Goal: Navigation & Orientation: Find specific page/section

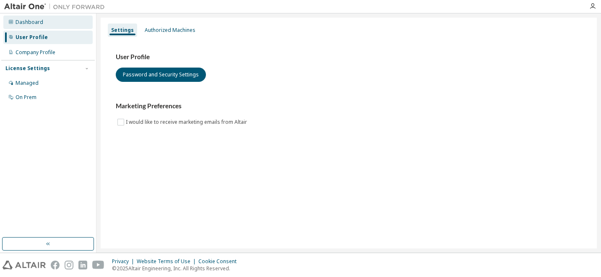
click at [22, 16] on div "Dashboard" at bounding box center [47, 22] width 89 height 13
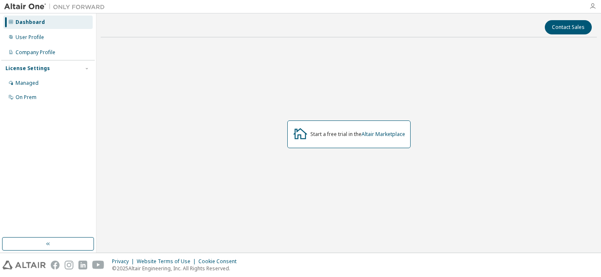
click at [596, 5] on icon "button" at bounding box center [592, 6] width 7 height 7
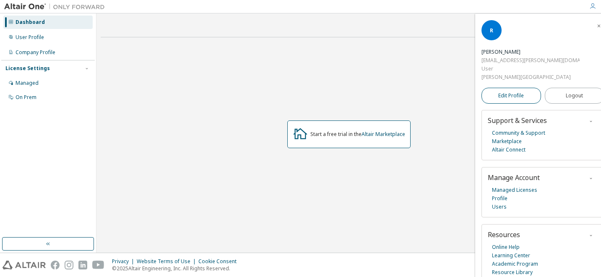
click at [511, 92] on span "Edit Profile" at bounding box center [511, 95] width 26 height 7
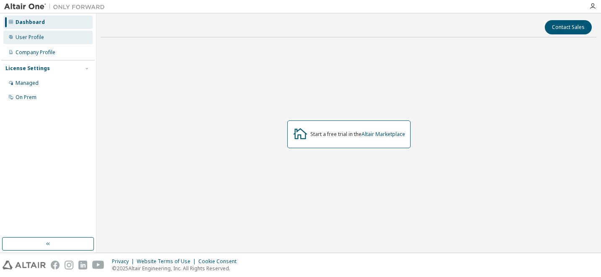
click at [34, 36] on div "User Profile" at bounding box center [30, 37] width 29 height 7
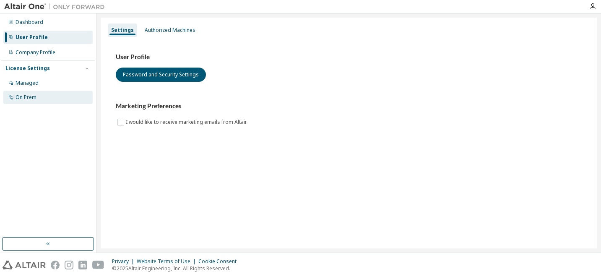
click at [32, 96] on div "On Prem" at bounding box center [26, 97] width 21 height 7
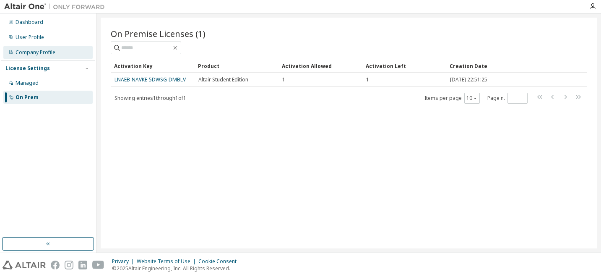
click at [34, 53] on div "Company Profile" at bounding box center [36, 52] width 40 height 7
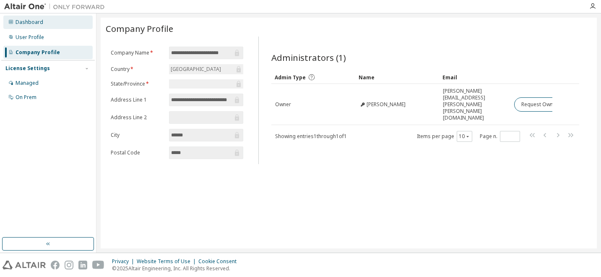
click at [42, 20] on div "Dashboard" at bounding box center [47, 22] width 89 height 13
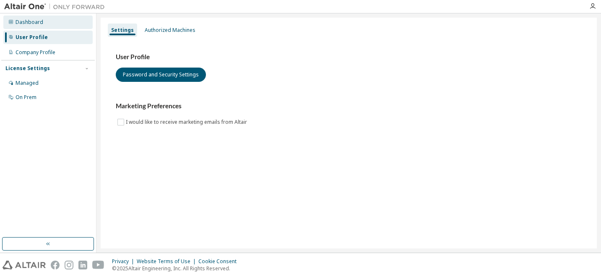
click at [53, 20] on div "Dashboard" at bounding box center [47, 22] width 89 height 13
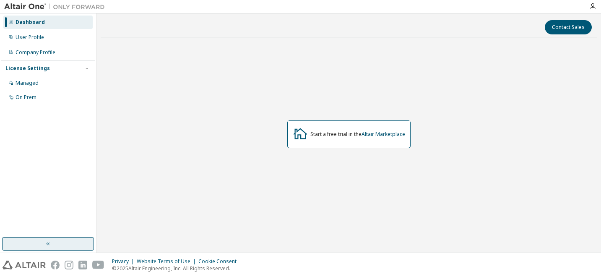
click at [68, 240] on button "button" at bounding box center [48, 243] width 92 height 13
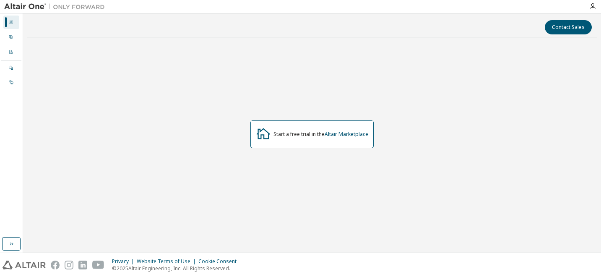
click at [388, 63] on div "Start a free trial in the Altair Marketplace" at bounding box center [312, 134] width 570 height 180
click at [443, 67] on div "Start a free trial in the Altair Marketplace" at bounding box center [312, 134] width 570 height 180
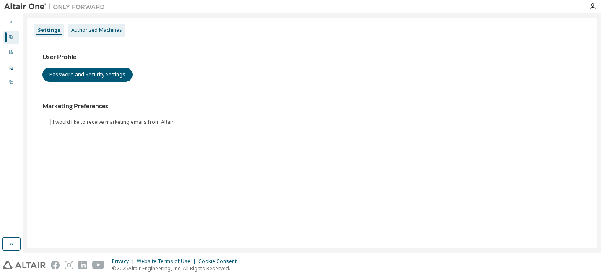
click at [112, 28] on div "Authorized Machines" at bounding box center [96, 30] width 51 height 7
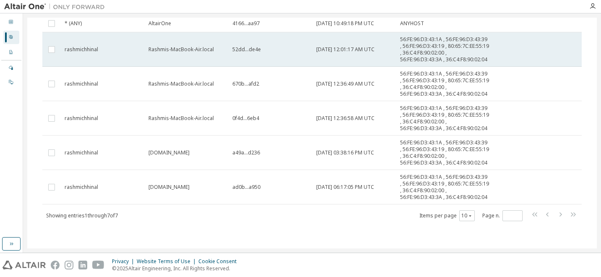
scroll to position [135, 0]
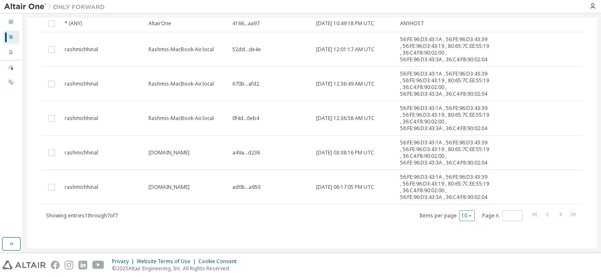
click at [468, 216] on icon "button" at bounding box center [470, 215] width 5 height 5
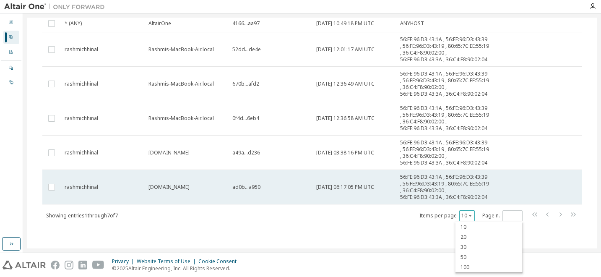
click at [364, 170] on td "2025-09-03 06:17:05 PM UTC" at bounding box center [355, 187] width 84 height 34
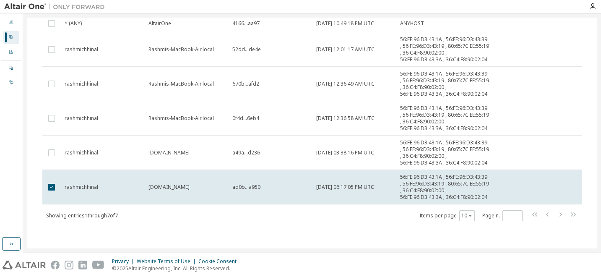
scroll to position [0, 0]
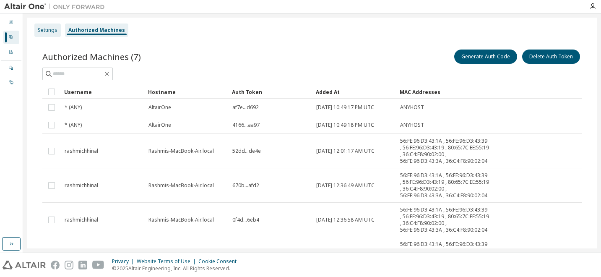
click at [42, 29] on div "Settings" at bounding box center [48, 30] width 20 height 7
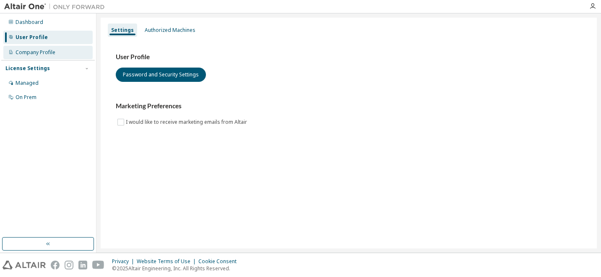
click at [41, 52] on div "Company Profile" at bounding box center [36, 52] width 40 height 7
